Goal: Find specific page/section: Find specific page/section

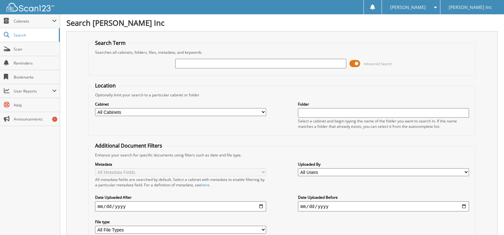
drag, startPoint x: 240, startPoint y: 58, endPoint x: 227, endPoint y: 64, distance: 14.5
click at [227, 64] on input "text" at bounding box center [260, 64] width 171 height 10
paste input "6547709"
type input "6547709"
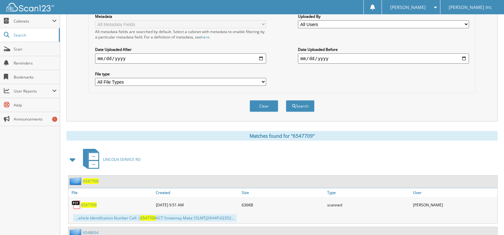
scroll to position [159, 0]
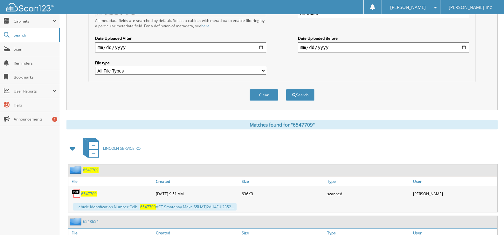
click at [86, 191] on span "6547709" at bounding box center [89, 193] width 16 height 5
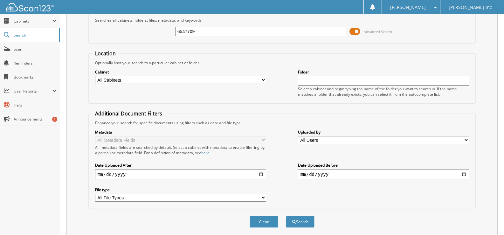
scroll to position [32, 0]
drag, startPoint x: 212, startPoint y: 31, endPoint x: 180, endPoint y: 30, distance: 32.4
click at [180, 30] on input "6547709" at bounding box center [260, 32] width 171 height 10
paste input "8143"
type input "6548143"
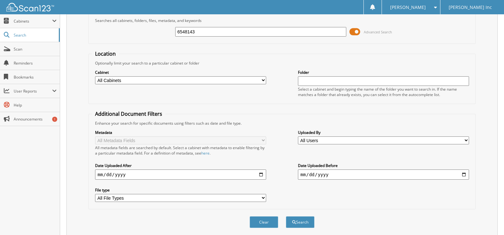
click at [286, 216] on button "Search" at bounding box center [300, 222] width 29 height 12
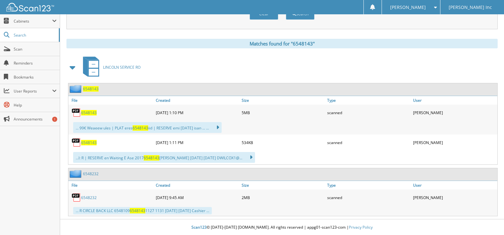
scroll to position [241, 0]
click at [92, 113] on span "6548143" at bounding box center [89, 112] width 16 height 5
click at [91, 113] on span "6548143" at bounding box center [89, 112] width 16 height 5
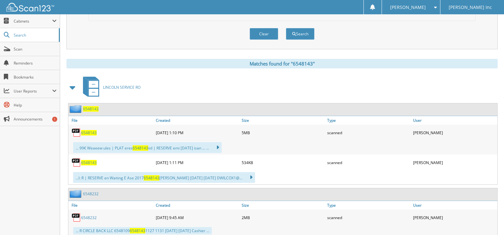
scroll to position [209, 0]
